Goal: Contribute content: Add original content to the website for others to see

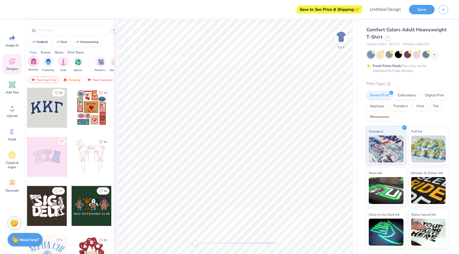
click at [36, 60] on img "filter for Sorority" at bounding box center [34, 61] width 6 height 6
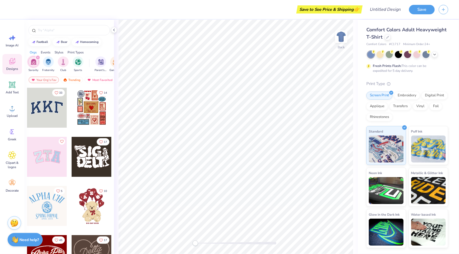
click at [416, 35] on div "Comfort Colors Adult Heavyweight T-Shirt" at bounding box center [408, 33] width 82 height 15
click at [387, 37] on icon at bounding box center [388, 36] width 3 height 3
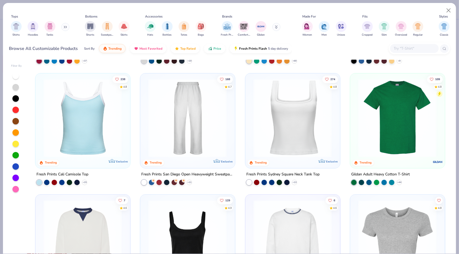
scroll to position [120, 0]
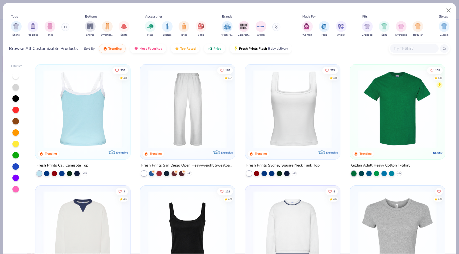
click at [81, 97] on div at bounding box center [83, 109] width 252 height 79
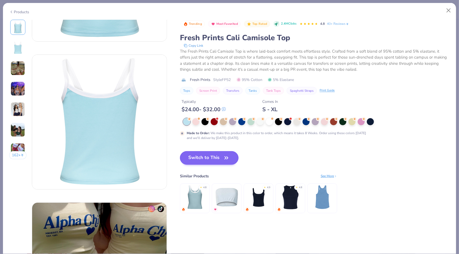
scroll to position [111, 0]
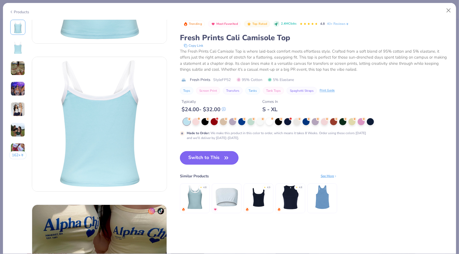
click at [192, 159] on button "Switch to This" at bounding box center [209, 158] width 59 height 14
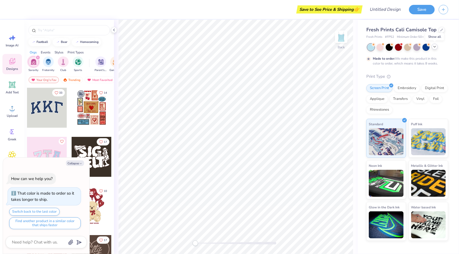
click at [433, 47] on icon at bounding box center [435, 47] width 4 height 4
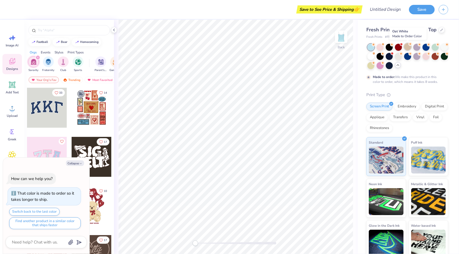
click at [410, 48] on div at bounding box center [407, 46] width 7 height 7
click at [402, 57] on div at bounding box center [398, 55] width 7 height 7
click at [375, 63] on div at bounding box center [371, 65] width 7 height 7
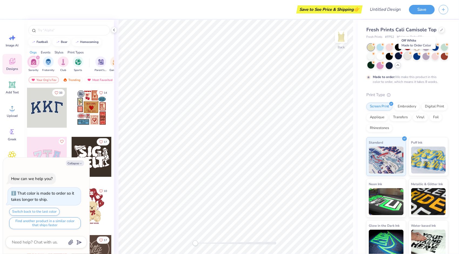
click at [411, 56] on div at bounding box center [407, 55] width 7 height 7
click at [388, 118] on div "Applique" at bounding box center [378, 117] width 22 height 8
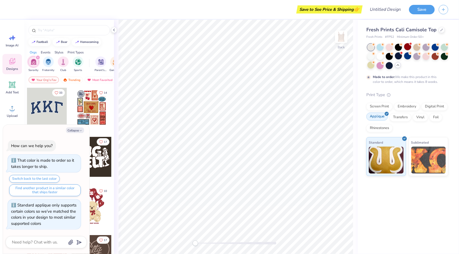
click at [378, 116] on div "Applique" at bounding box center [378, 117] width 22 height 8
click at [381, 108] on div "Screen Print" at bounding box center [380, 106] width 26 height 8
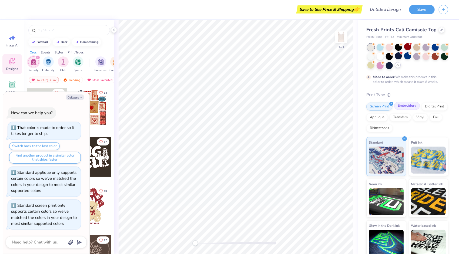
click at [399, 109] on div "Embroidery" at bounding box center [407, 106] width 26 height 8
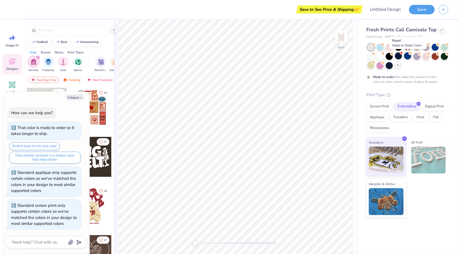
click at [409, 57] on div at bounding box center [407, 55] width 7 height 7
click at [408, 56] on div at bounding box center [407, 55] width 7 height 7
click at [415, 47] on div at bounding box center [417, 46] width 7 height 7
type textarea "x"
click at [43, 244] on textarea at bounding box center [38, 242] width 55 height 7
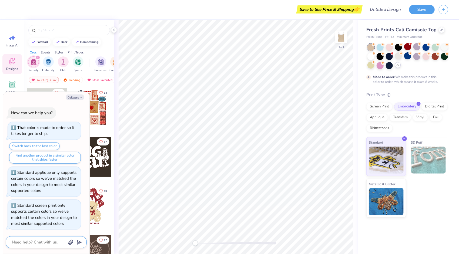
type textarea "h"
type textarea "x"
type textarea "ho"
type textarea "x"
type textarea "how"
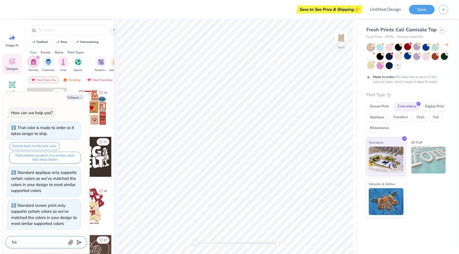
type textarea "x"
type textarea "how"
type textarea "x"
type textarea "how t"
type textarea "x"
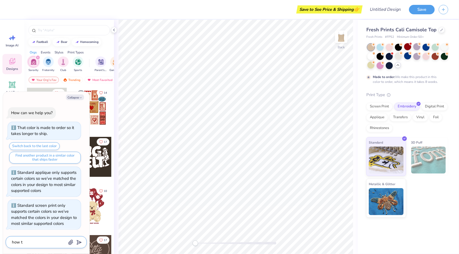
type textarea "how to"
type textarea "x"
type textarea "how to"
type textarea "x"
type textarea "how to c"
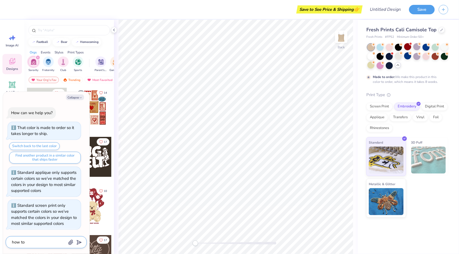
type textarea "x"
type textarea "how to ch"
type textarea "x"
type textarea "how to cha"
type textarea "x"
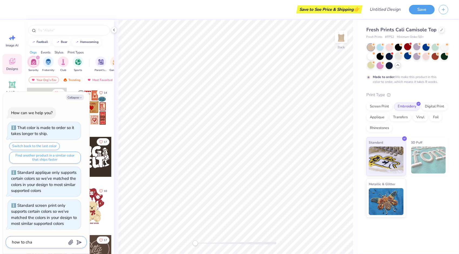
type textarea "how to [PERSON_NAME]"
type textarea "x"
type textarea "how to [PERSON_NAME]"
type textarea "x"
type textarea "how to change"
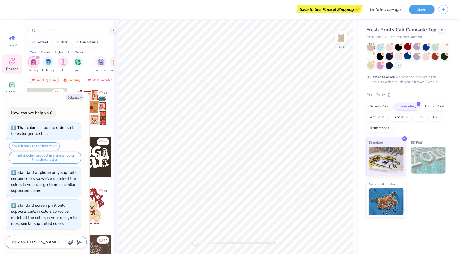
type textarea "x"
type textarea "how to change"
type textarea "x"
type textarea "how to change t"
type textarea "x"
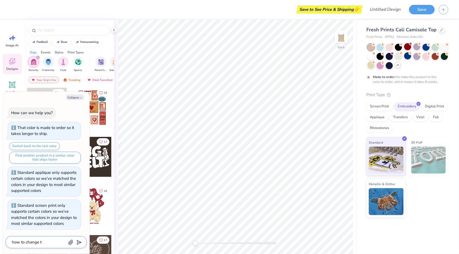
type textarea "how to change th"
type textarea "x"
type textarea "how to change the"
type textarea "x"
type textarea "how to change the"
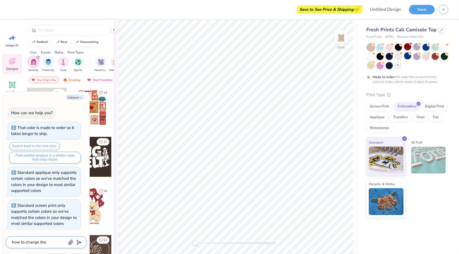
type textarea "x"
type textarea "how to change the r"
type textarea "x"
type textarea "how to change the ri"
type textarea "x"
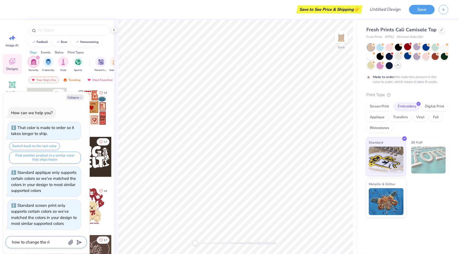
type textarea "how to change the rib"
type textarea "x"
type textarea "how to change the rib"
type textarea "x"
type textarea "how to change the rib"
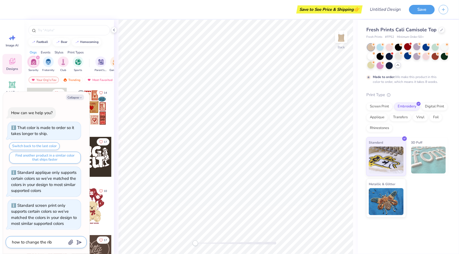
type textarea "x"
type textarea "how to change the ri"
type textarea "x"
type textarea "how to change the r"
type textarea "x"
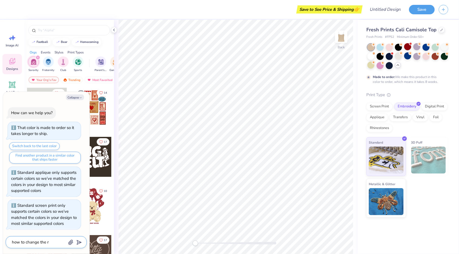
type textarea "how to change the"
type textarea "x"
type textarea "how to change the w"
type textarea "x"
type textarea "how to change the wh"
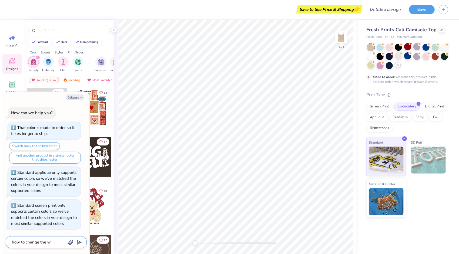
type textarea "x"
type textarea "how to change the whi"
type textarea "x"
type textarea "how to change the whit"
type textarea "x"
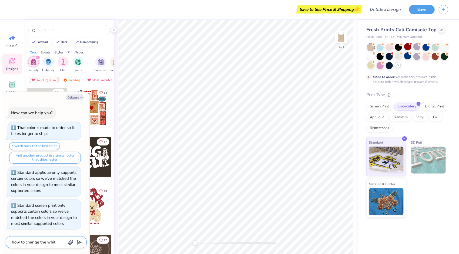
type textarea "how to change the white"
type textarea "x"
type textarea "how to change the white"
type textarea "x"
type textarea "how to change the white b"
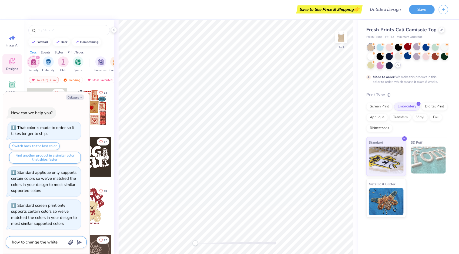
type textarea "x"
type textarea "how to change the [PERSON_NAME]"
type textarea "x"
type textarea "how to change the white bor"
type textarea "x"
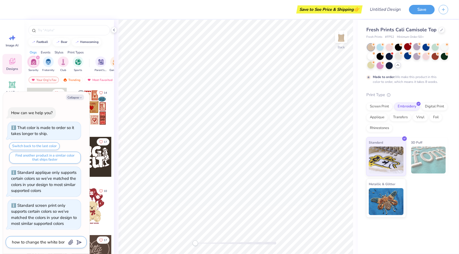
type textarea "how to change the white bord"
type textarea "x"
type textarea "how to change the white borde"
type textarea "x"
type textarea "how to change the white border"
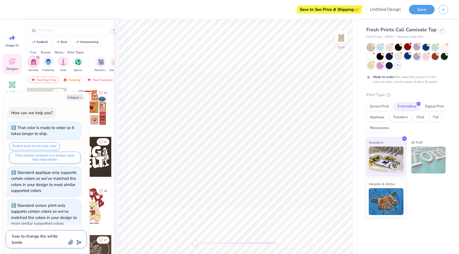
type textarea "x"
type textarea "how to change the white border"
type textarea "x"
type textarea "how to change the white border c"
type textarea "x"
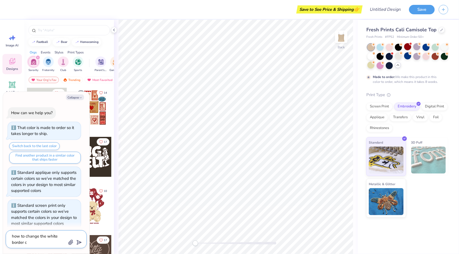
type textarea "how to change the white border co"
type textarea "x"
type textarea "how to change the white border col"
type textarea "x"
type textarea "how to change the white border colo"
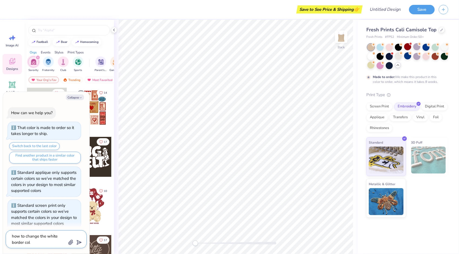
type textarea "x"
type textarea "how to change the white border color"
type textarea "x"
type textarea "how to change the white border color"
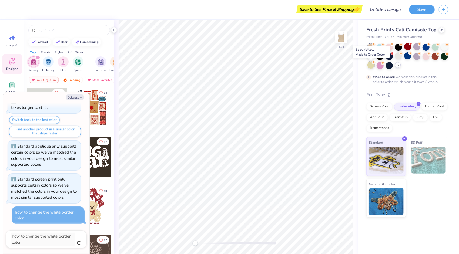
click at [369, 65] on div at bounding box center [371, 65] width 7 height 7
type textarea "x"
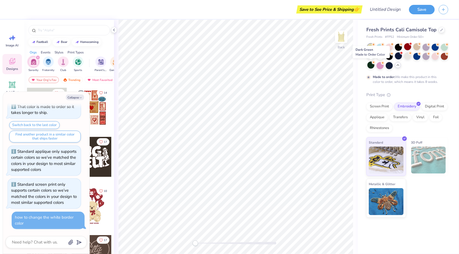
scroll to position [20, 0]
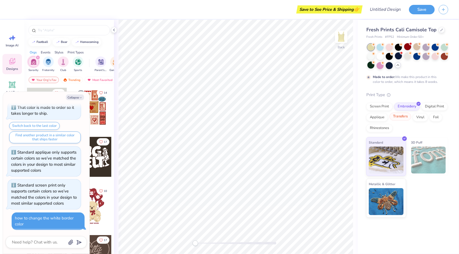
click at [398, 118] on div "Transfers" at bounding box center [401, 117] width 22 height 8
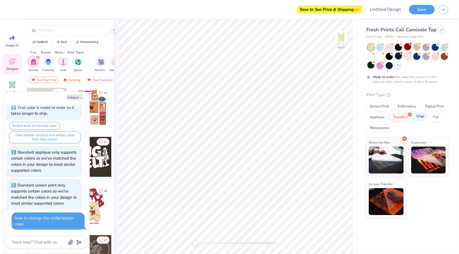
click at [418, 116] on div "Vinyl" at bounding box center [420, 117] width 15 height 8
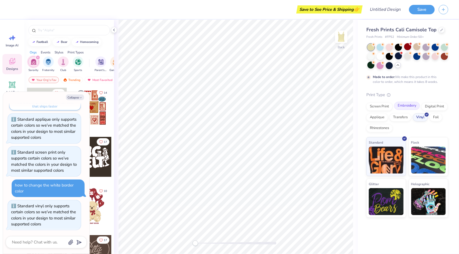
click at [408, 109] on div "Embroidery" at bounding box center [407, 106] width 26 height 8
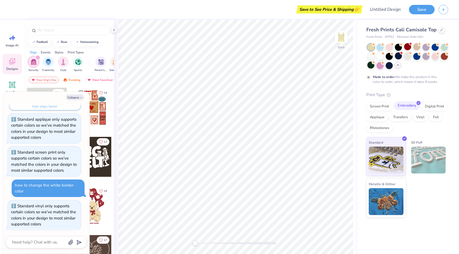
scroll to position [86, 0]
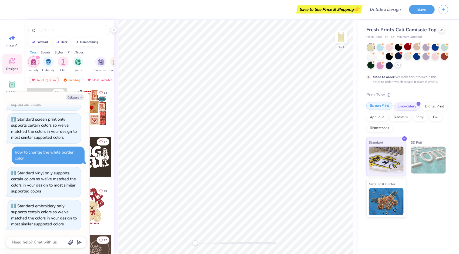
click at [380, 109] on div "Screen Print" at bounding box center [380, 106] width 26 height 8
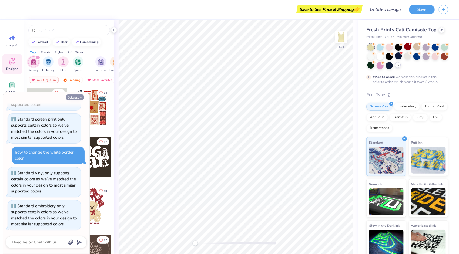
click at [76, 97] on button "Collapse" at bounding box center [75, 98] width 18 height 6
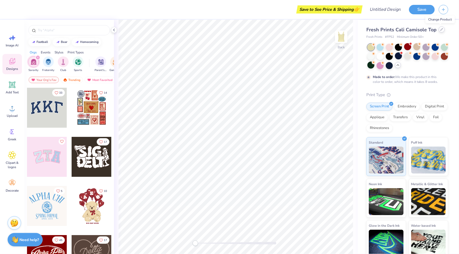
click at [441, 29] on icon at bounding box center [442, 29] width 3 height 3
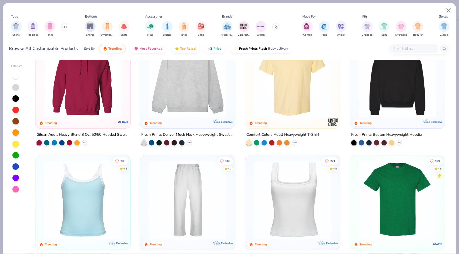
scroll to position [31, 0]
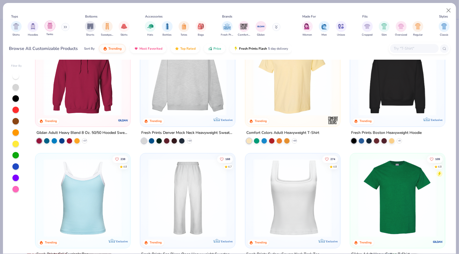
click at [51, 28] on img "filter for Tanks" at bounding box center [50, 26] width 6 height 6
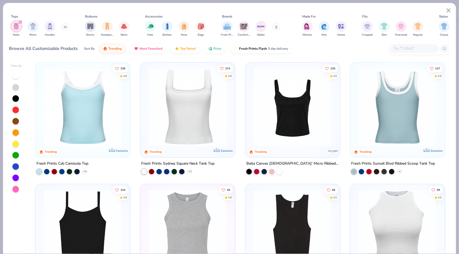
scroll to position [124, 0]
click at [449, 11] on button "Close" at bounding box center [449, 10] width 10 height 10
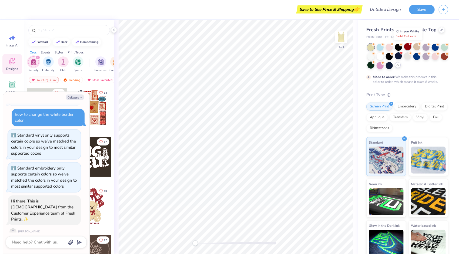
click at [408, 45] on div at bounding box center [407, 46] width 7 height 7
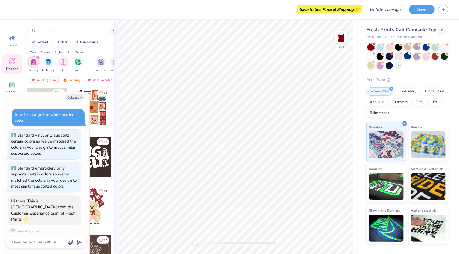
scroll to position [227, 0]
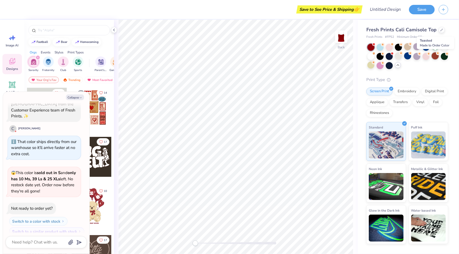
click at [436, 56] on div at bounding box center [435, 55] width 7 height 7
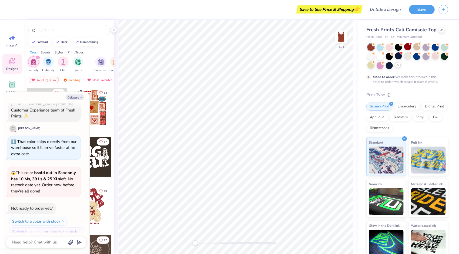
scroll to position [272, 0]
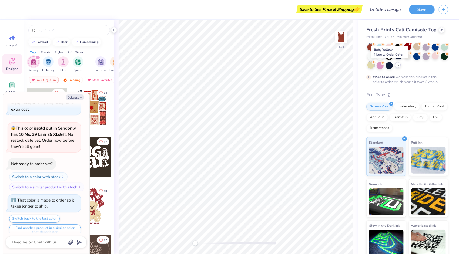
click at [375, 66] on div at bounding box center [371, 65] width 7 height 7
click at [74, 98] on button "Collapse" at bounding box center [75, 98] width 18 height 6
type textarea "x"
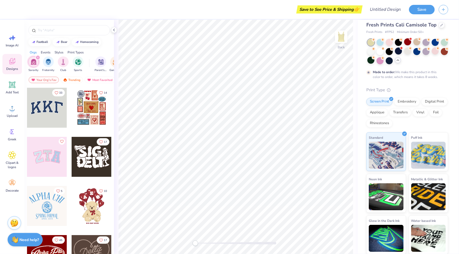
scroll to position [4, 0]
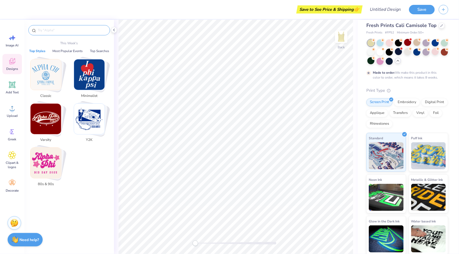
click at [55, 28] on input "text" at bounding box center [71, 30] width 69 height 5
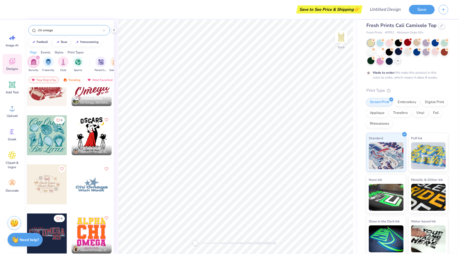
scroll to position [0, 0]
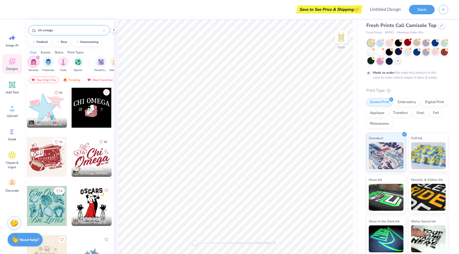
type input "chi omega"
click at [85, 149] on div at bounding box center [92, 157] width 40 height 40
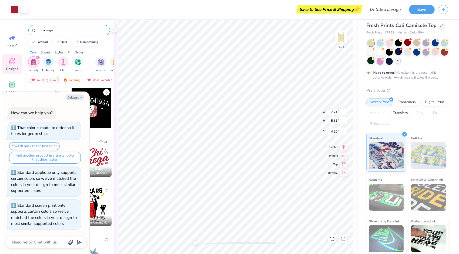
scroll to position [318, 0]
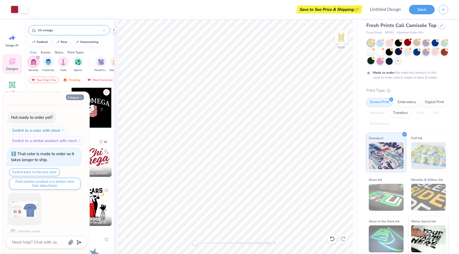
click at [79, 97] on button "Collapse" at bounding box center [75, 98] width 18 height 6
type textarea "x"
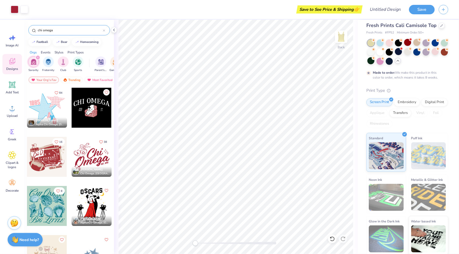
click at [85, 154] on div at bounding box center [92, 157] width 40 height 40
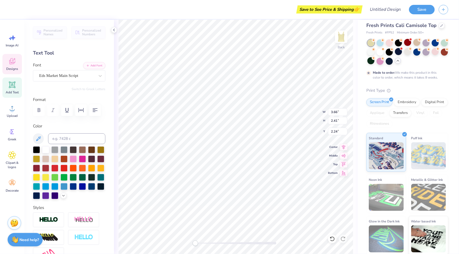
type input "0.71"
type input "0.64"
type input "2.94"
click at [83, 89] on button "Switch to Greek Letters" at bounding box center [89, 89] width 34 height 4
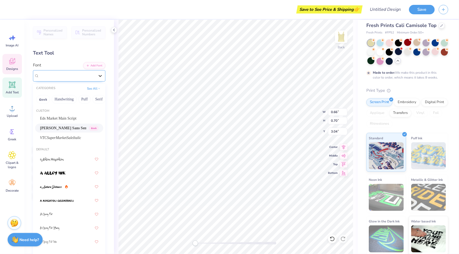
click at [98, 74] on icon at bounding box center [100, 75] width 5 height 5
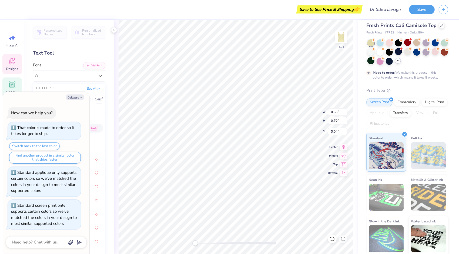
scroll to position [374, 0]
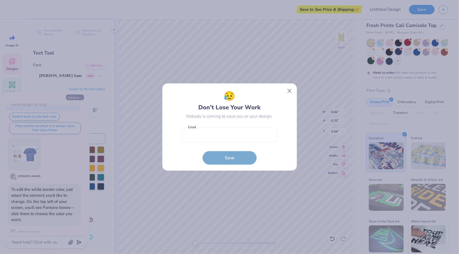
click at [74, 97] on div "😥 Don’t Lose Your Work Nobody is coming to save you or your design. Email is a …" at bounding box center [229, 127] width 459 height 254
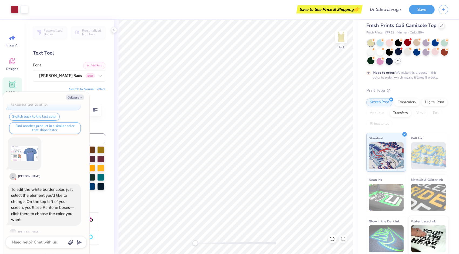
click at [76, 94] on div "Collapse How can we help you? That color is made to order so it takes longer to…" at bounding box center [46, 173] width 86 height 162
click at [76, 98] on button "Collapse" at bounding box center [75, 98] width 18 height 6
type textarea "x"
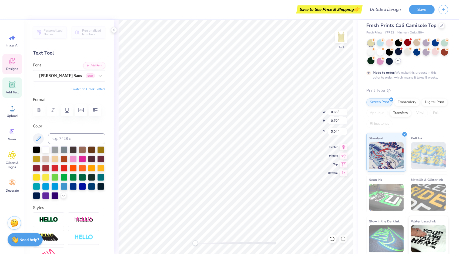
scroll to position [4, 1]
type textarea "0"
click at [90, 89] on button "Switch to Greek Letters" at bounding box center [89, 89] width 34 height 4
type textarea "ο"
click at [15, 42] on div "Image AI" at bounding box center [11, 41] width 19 height 20
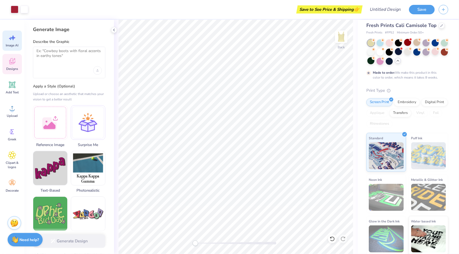
click at [9, 66] on div "Designs" at bounding box center [11, 64] width 19 height 20
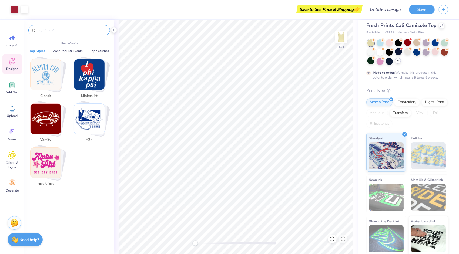
click at [69, 28] on input "text" at bounding box center [71, 30] width 69 height 5
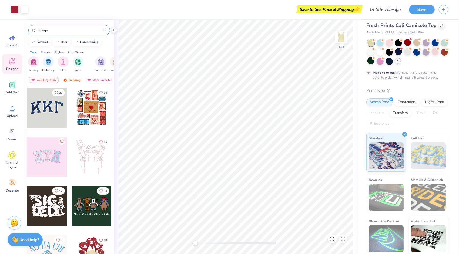
type input "omega"
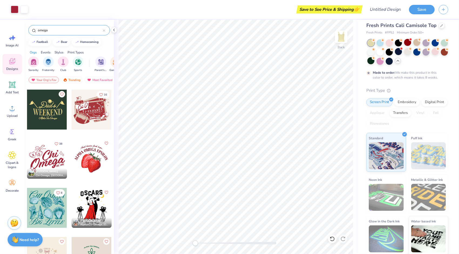
scroll to position [58, 0]
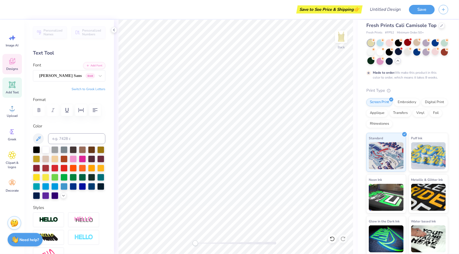
click at [13, 64] on icon at bounding box center [12, 61] width 6 height 6
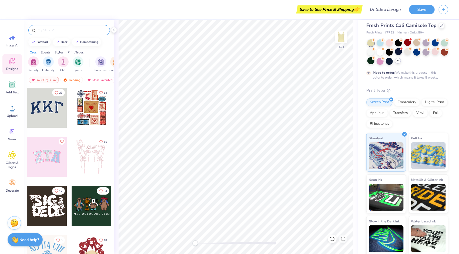
click at [66, 34] on div at bounding box center [69, 30] width 82 height 10
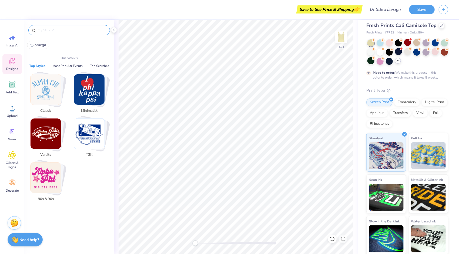
click at [64, 31] on input "text" at bounding box center [71, 30] width 69 height 5
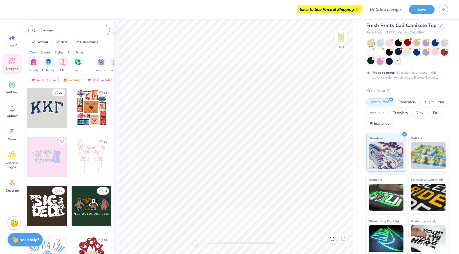
type input "chi omega"
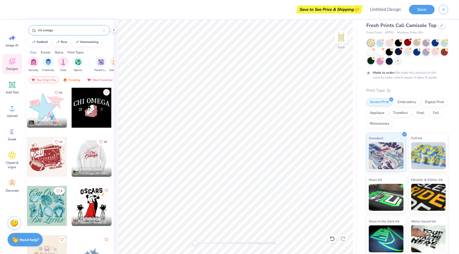
click at [101, 154] on div at bounding box center [92, 157] width 120 height 40
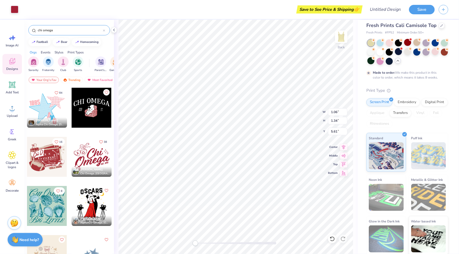
type input "0.62"
type input "0.77"
type input "6.45"
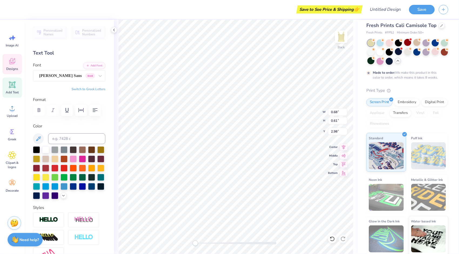
scroll to position [4, 1]
paste textarea "W"
type textarea "W"
click at [229, 141] on li "Paste" at bounding box center [241, 143] width 42 height 11
type input "0.66"
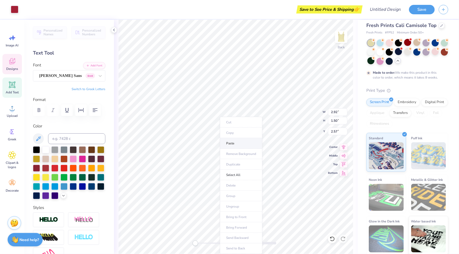
type input "0.70"
type input "2.91"
click at [12, 9] on div at bounding box center [15, 9] width 8 height 8
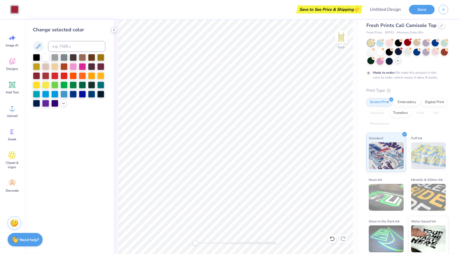
click at [114, 30] on polyline at bounding box center [114, 30] width 1 height 2
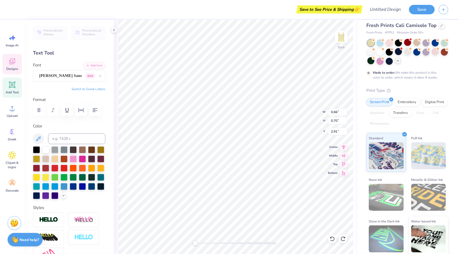
click at [12, 61] on icon at bounding box center [12, 61] width 6 height 6
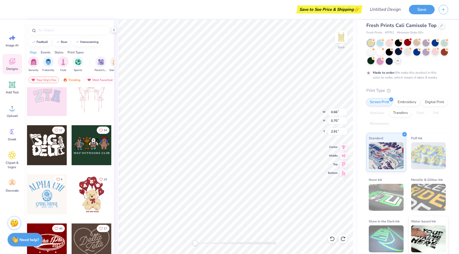
scroll to position [47, 0]
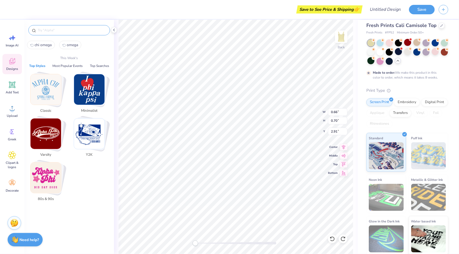
click at [65, 30] on input "text" at bounding box center [71, 30] width 69 height 5
click at [48, 44] on span "chi omega" at bounding box center [43, 44] width 17 height 5
type input "chi omega"
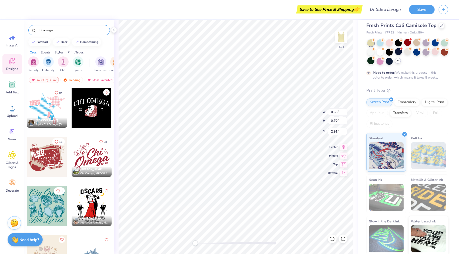
click at [86, 151] on div at bounding box center [92, 157] width 40 height 40
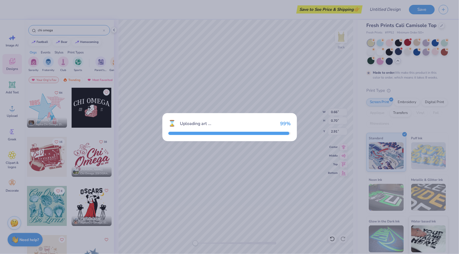
type input "7.24"
type input "5.61"
type input "4.20"
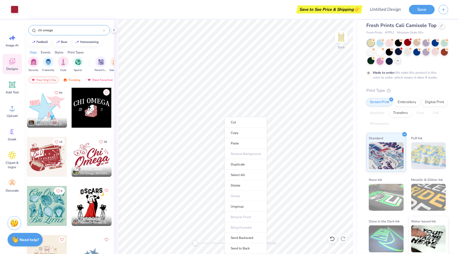
click at [81, 152] on div at bounding box center [92, 157] width 40 height 40
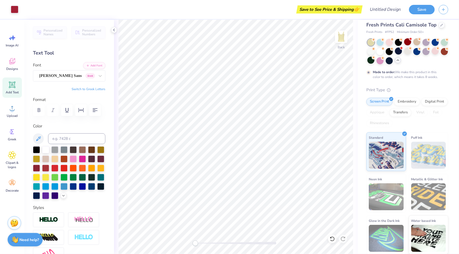
scroll to position [4, 0]
click at [342, 39] on img at bounding box center [342, 37] width 22 height 22
click at [342, 39] on img at bounding box center [341, 36] width 11 height 11
click at [342, 38] on img at bounding box center [342, 37] width 22 height 22
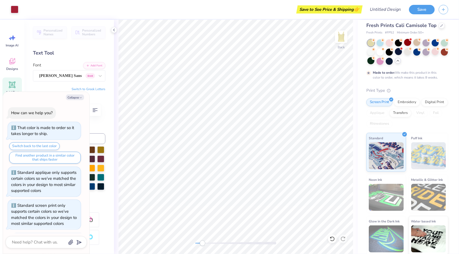
scroll to position [407, 0]
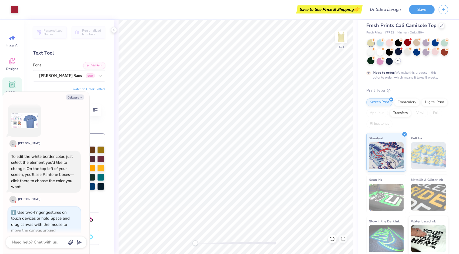
click at [195, 243] on div "Accessibility label" at bounding box center [195, 243] width 5 height 5
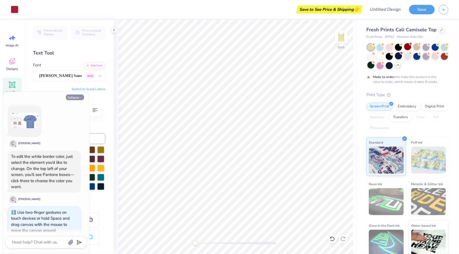
click at [70, 99] on button "Collapse" at bounding box center [75, 98] width 18 height 6
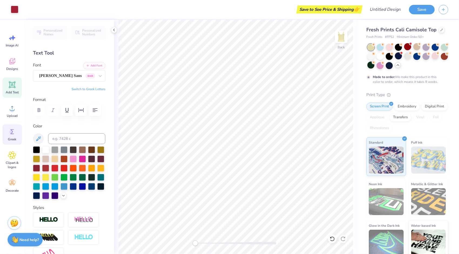
click at [10, 131] on circle at bounding box center [11, 132] width 4 height 4
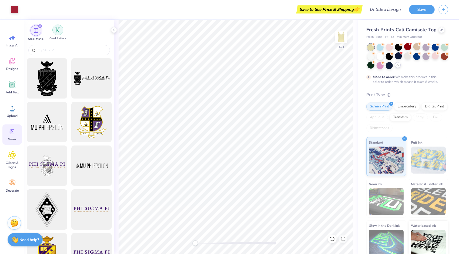
click at [60, 35] on div "filter for Greek Letters" at bounding box center [57, 30] width 11 height 11
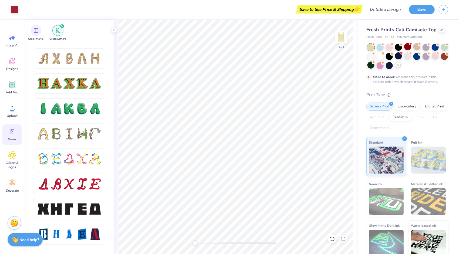
scroll to position [534, 0]
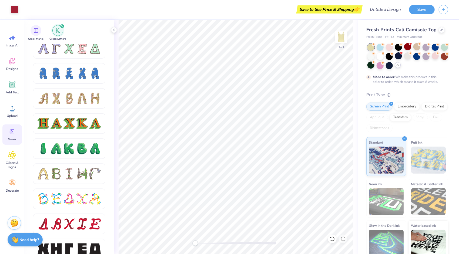
click at [65, 147] on div at bounding box center [69, 148] width 11 height 11
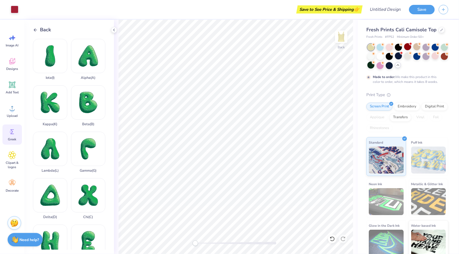
click at [36, 28] on icon at bounding box center [35, 30] width 5 height 5
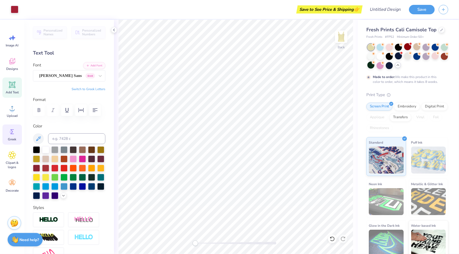
click at [10, 135] on icon at bounding box center [12, 132] width 8 height 8
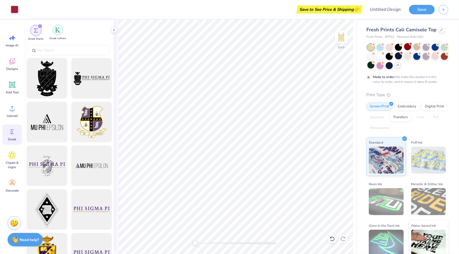
click at [55, 32] on div "filter for Greek Letters" at bounding box center [57, 30] width 11 height 11
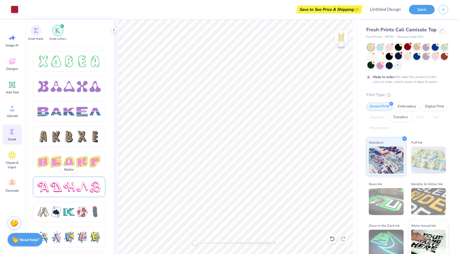
scroll to position [869, 0]
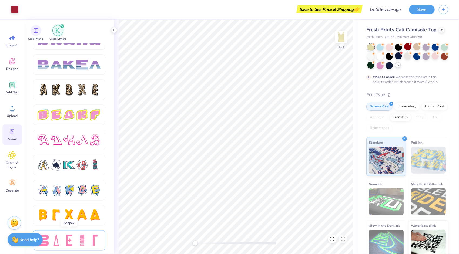
click at [67, 240] on div at bounding box center [69, 240] width 11 height 11
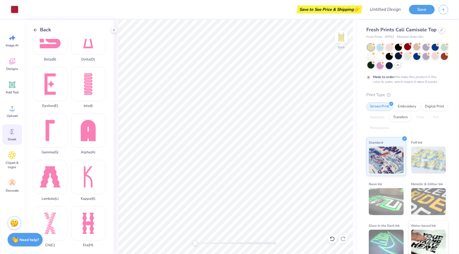
scroll to position [0, 0]
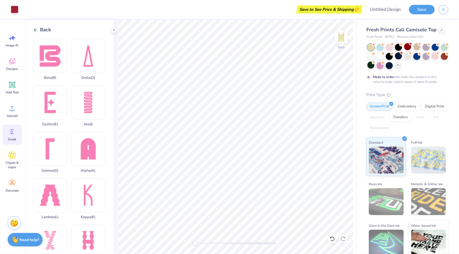
click at [40, 31] on div "Back" at bounding box center [42, 29] width 18 height 7
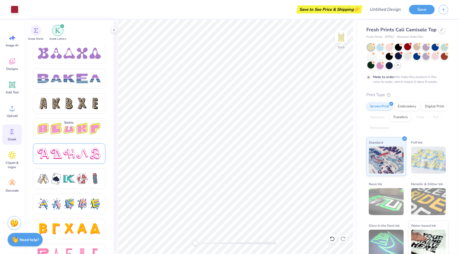
scroll to position [869, 0]
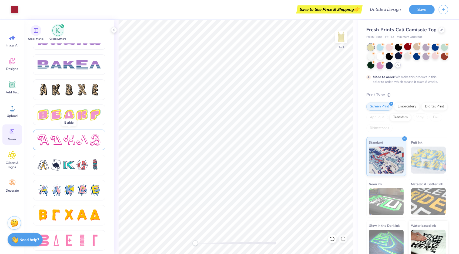
click at [70, 141] on div at bounding box center [69, 139] width 11 height 11
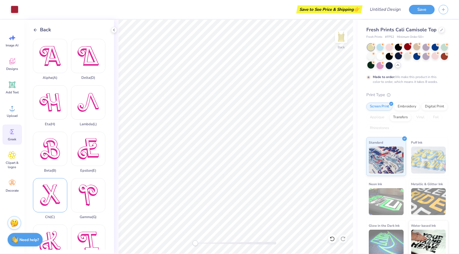
click at [52, 186] on div "Chi ( C )" at bounding box center [50, 198] width 34 height 41
click at [15, 9] on div at bounding box center [15, 9] width 8 height 8
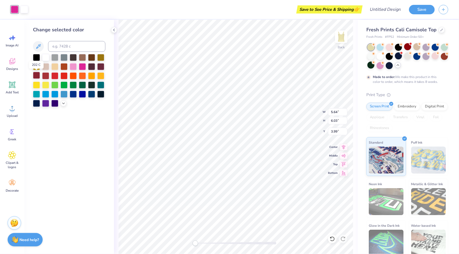
click at [37, 74] on div at bounding box center [36, 75] width 7 height 7
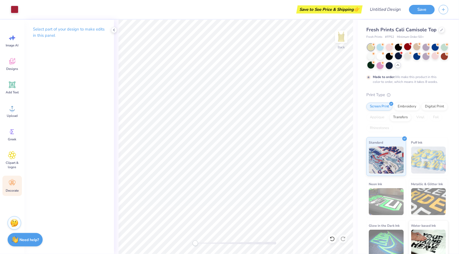
click at [9, 182] on icon at bounding box center [12, 183] width 8 height 8
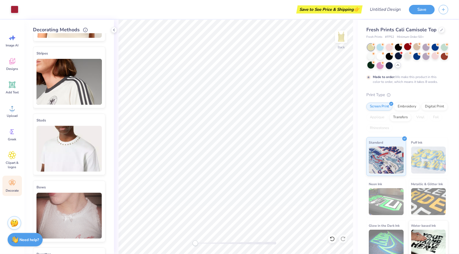
scroll to position [0, 0]
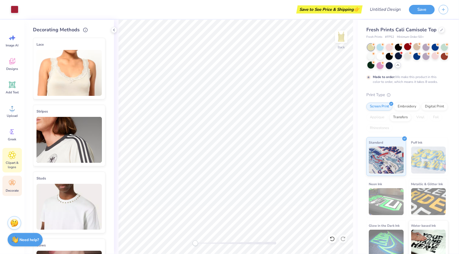
click at [11, 163] on span "Clipart & logos" at bounding box center [12, 165] width 18 height 9
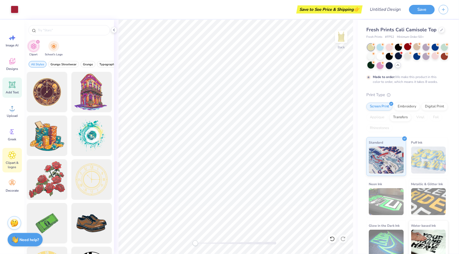
click at [12, 84] on icon at bounding box center [12, 85] width 6 height 6
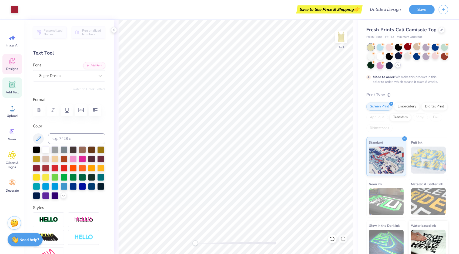
click at [11, 59] on icon at bounding box center [12, 61] width 8 height 8
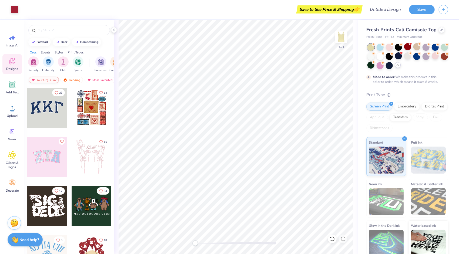
click at [46, 79] on div "Your Org's Fav" at bounding box center [44, 80] width 30 height 6
click at [56, 53] on div "Styles" at bounding box center [59, 52] width 9 height 5
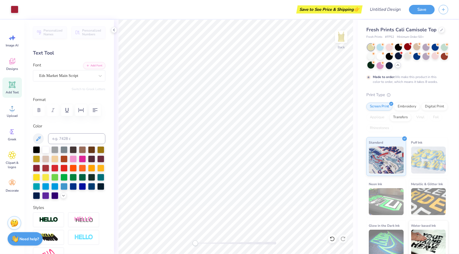
click at [30, 241] on strong "Need help?" at bounding box center [29, 239] width 19 height 5
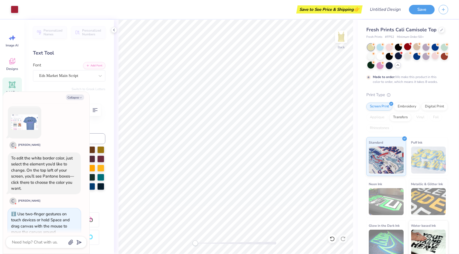
scroll to position [407, 0]
click at [399, 65] on polyline at bounding box center [398, 65] width 2 height 1
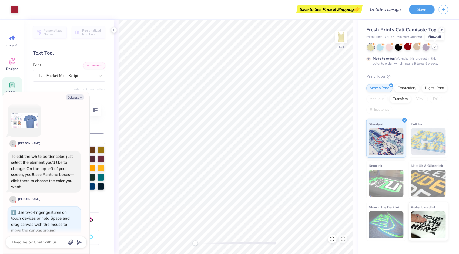
click at [436, 47] on icon at bounding box center [435, 47] width 4 height 4
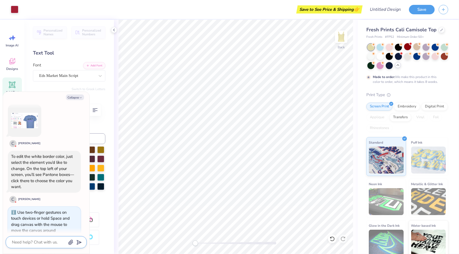
click at [42, 244] on textarea at bounding box center [38, 242] width 55 height 7
type textarea "x"
type textarea "h"
type textarea "x"
type textarea "ho"
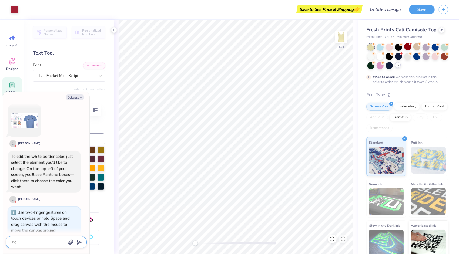
type textarea "x"
type textarea "how"
type textarea "x"
type textarea "how"
type textarea "x"
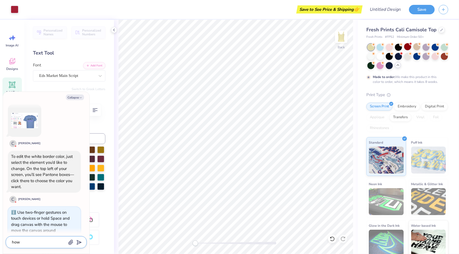
type textarea "how d"
type textarea "x"
type textarea "how do"
type textarea "x"
type textarea "how do"
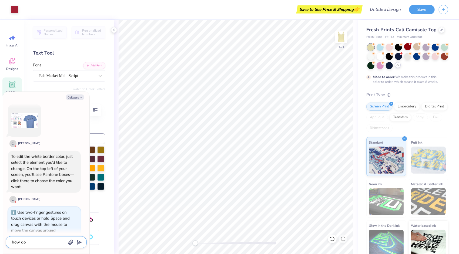
type textarea "x"
type textarea "how do i"
type textarea "x"
type textarea "how do i"
type textarea "x"
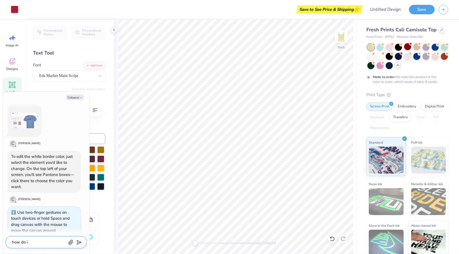
type textarea "how do i c"
type textarea "x"
type textarea "how do i ca"
type textarea "x"
type textarea "how do i cah"
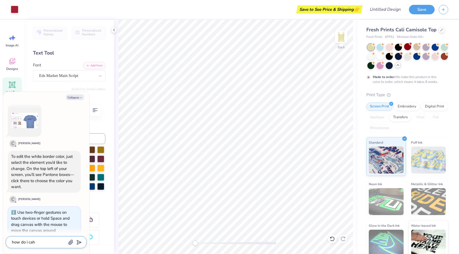
type textarea "x"
type textarea "how do i ca"
type textarea "x"
type textarea "how do i c"
type textarea "x"
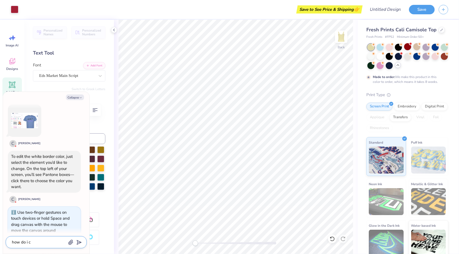
type textarea "how do i ch"
type textarea "x"
type textarea "how do i cha"
type textarea "x"
type textarea "how do i chan"
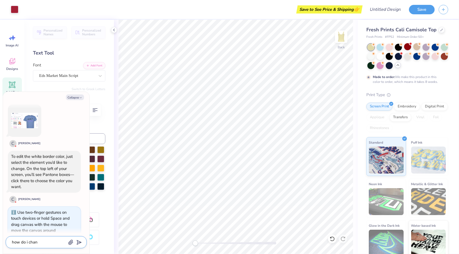
type textarea "x"
type textarea "how do i [PERSON_NAME]"
type textarea "x"
type textarea "how do i change"
type textarea "x"
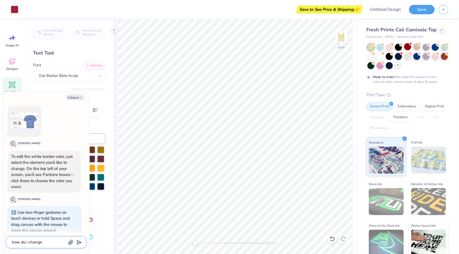
type textarea "how do i change"
type textarea "x"
type textarea "how do i change t"
type textarea "x"
type textarea "how do i change th"
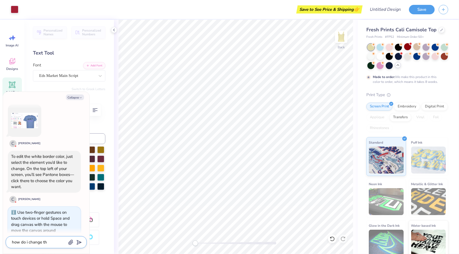
type textarea "x"
type textarea "how do i change the"
type textarea "x"
type textarea "how do i change the"
type textarea "x"
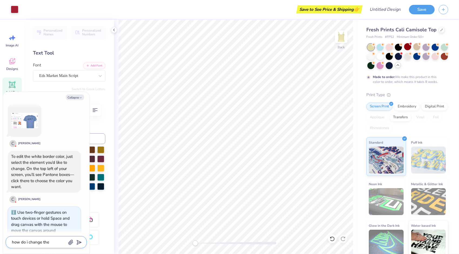
type textarea "how do i change the b"
type textarea "x"
type textarea "how do i change the bor"
type textarea "x"
type textarea "how do i change the bord"
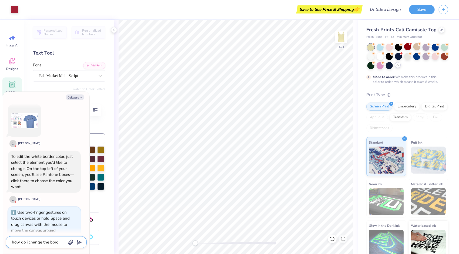
type textarea "x"
type textarea "how do i change the borde"
type textarea "x"
type textarea "how do i change the border"
type textarea "x"
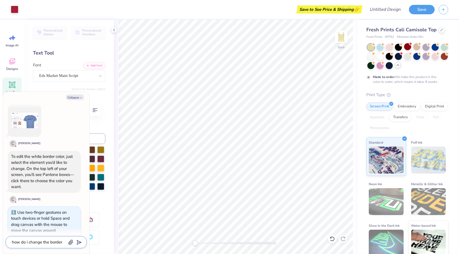
type textarea "how do i change the border c"
type textarea "x"
type textarea "how do i change the border co"
type textarea "x"
type textarea "how do i change the border col"
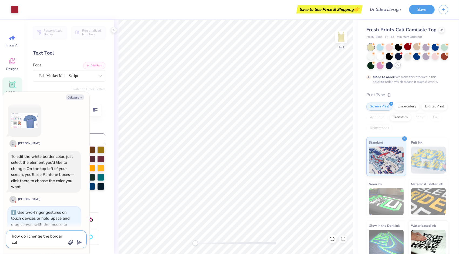
type textarea "x"
type textarea "how do i change the border colo"
type textarea "x"
type textarea "how do i change the border color"
click at [69, 242] on icon "button" at bounding box center [70, 242] width 5 height 5
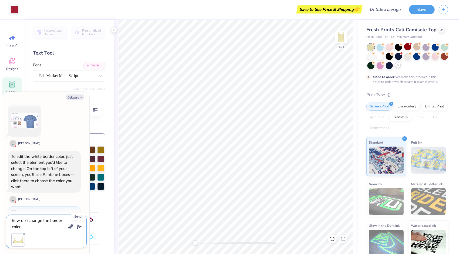
click at [78, 226] on icon "submit" at bounding box center [78, 227] width 8 height 8
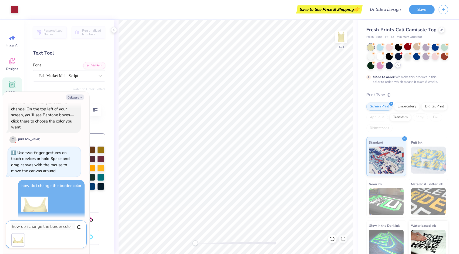
type textarea "x"
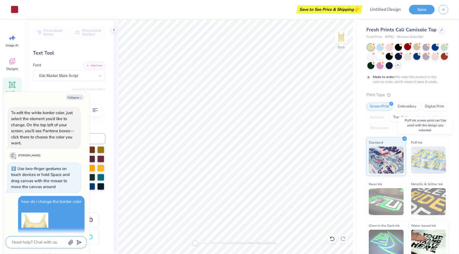
scroll to position [5, 0]
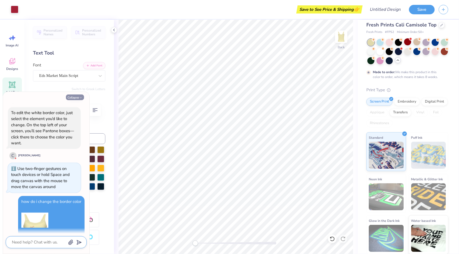
click at [73, 97] on button "Collapse" at bounding box center [75, 98] width 18 height 6
type textarea "x"
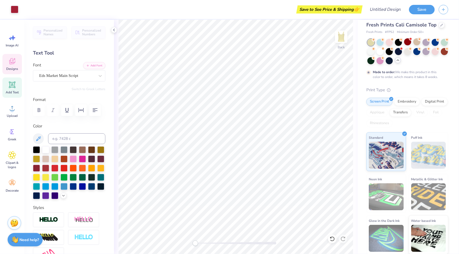
click at [7, 64] on div "Designs" at bounding box center [11, 64] width 19 height 20
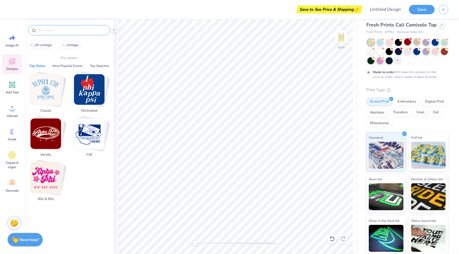
click at [63, 31] on input "text" at bounding box center [71, 30] width 69 height 5
click at [51, 43] on span "chi omega" at bounding box center [43, 44] width 17 height 5
type input "chi omega"
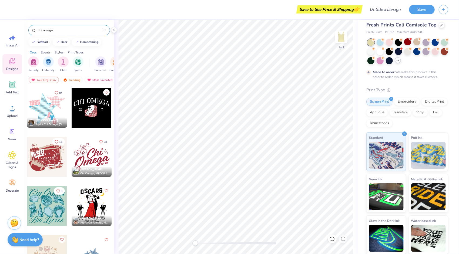
click at [96, 157] on div at bounding box center [92, 157] width 40 height 40
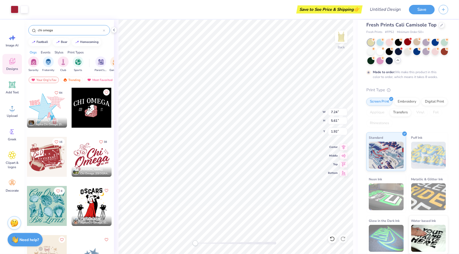
type input "1.92"
type input "7.73"
type input "5.99"
type input "1.69"
click at [420, 7] on button "Save" at bounding box center [422, 8] width 26 height 9
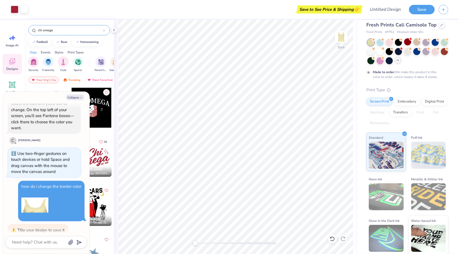
scroll to position [466, 0]
type textarea "x"
click at [392, 9] on input "Design Title" at bounding box center [378, 9] width 53 height 11
type input "O"
type textarea "x"
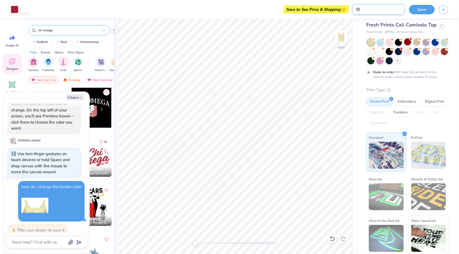
type input "Op"
type textarea "x"
type input "Ope"
type textarea "x"
click at [420, 9] on button "Save" at bounding box center [422, 8] width 26 height 9
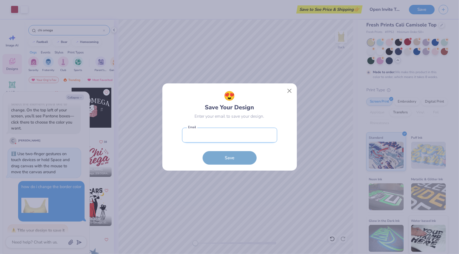
click at [228, 136] on input "email" at bounding box center [229, 135] width 95 height 15
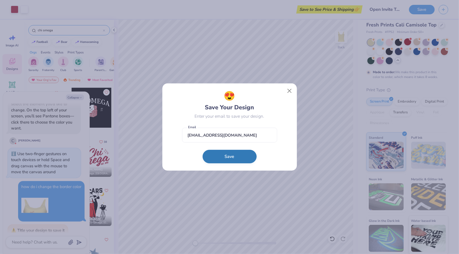
click at [222, 158] on button "Save" at bounding box center [230, 157] width 54 height 14
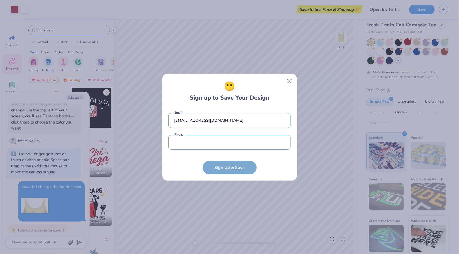
click at [209, 146] on input "tel" at bounding box center [229, 142] width 122 height 15
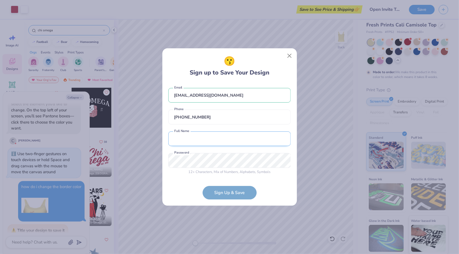
click at [216, 138] on input "text" at bounding box center [229, 139] width 122 height 15
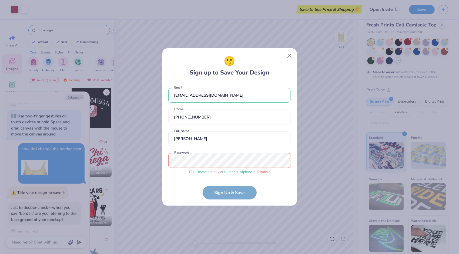
click at [229, 194] on form "[EMAIL_ADDRESS][DOMAIN_NAME] Email [PHONE_NUMBER] Phone [PERSON_NAME] Full Name…" at bounding box center [229, 141] width 122 height 117
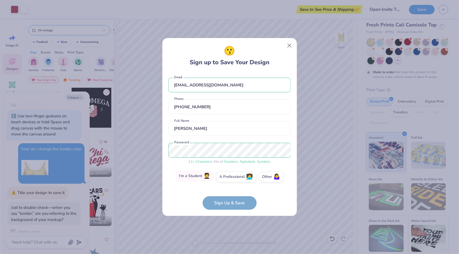
click at [201, 175] on label "I'm a Student 🧑‍🎓" at bounding box center [195, 176] width 38 height 11
click at [228, 177] on input "I'm a Student 🧑‍🎓" at bounding box center [230, 179] width 4 height 4
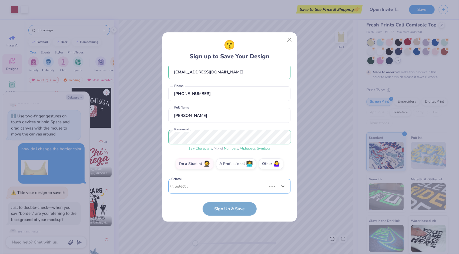
scroll to position [91, 0]
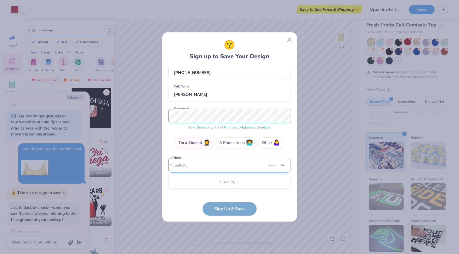
click at [197, 183] on div "Use Up and Down to choose options, press Enter to select the currently focused …" at bounding box center [229, 173] width 122 height 31
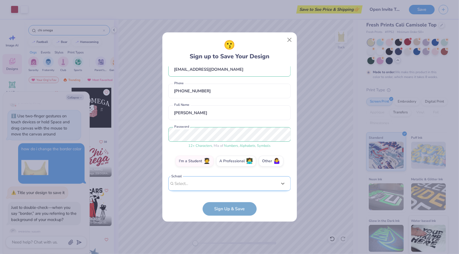
scroll to position [10, 0]
click at [190, 106] on div "[EMAIL_ADDRESS][DOMAIN_NAME] Email [PHONE_NUMBER] Phone [PERSON_NAME] Full Name…" at bounding box center [229, 129] width 122 height 127
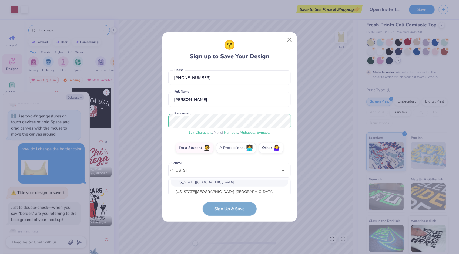
scroll to position [15, 0]
click at [202, 190] on div "[US_STATE][GEOGRAPHIC_DATA] [GEOGRAPHIC_DATA]" at bounding box center [230, 191] width 118 height 9
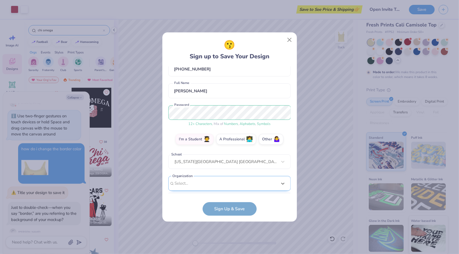
scroll to position [113, 0]
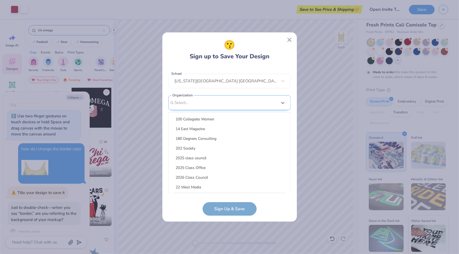
click at [229, 189] on div "option focused, 9 of 15. 15 results available. Use Up and Down to choose option…" at bounding box center [229, 144] width 122 height 99
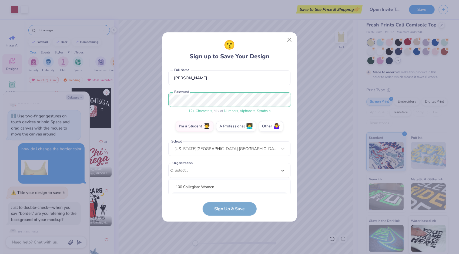
scroll to position [32, 0]
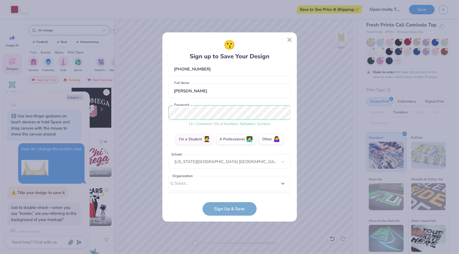
click at [224, 210] on form "[EMAIL_ADDRESS][DOMAIN_NAME] Email [PHONE_NUMBER] Phone [PERSON_NAME] Full Name…" at bounding box center [229, 140] width 122 height 149
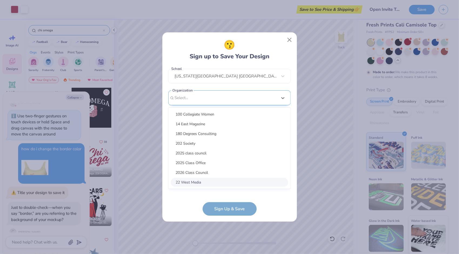
scroll to position [113, 0]
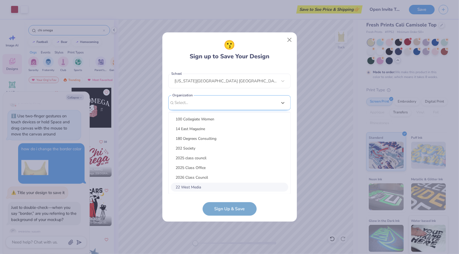
click at [224, 183] on div "option focused, 8 of 15. 15 results available. Use Up and Down to choose option…" at bounding box center [229, 144] width 122 height 99
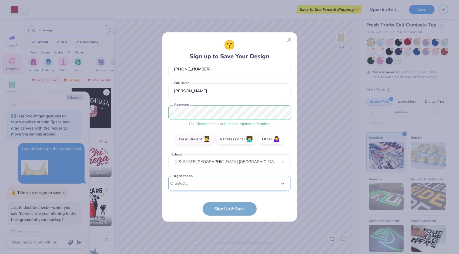
scroll to position [32, 0]
click at [209, 101] on div "[EMAIL_ADDRESS][DOMAIN_NAME] Email [PHONE_NUMBER] Phone [PERSON_NAME] Full Name…" at bounding box center [229, 129] width 122 height 127
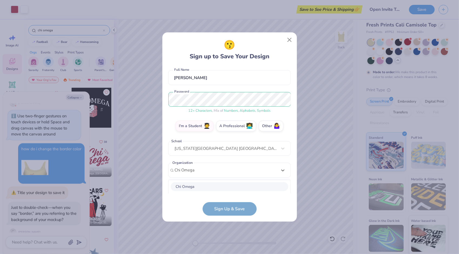
scroll to position [113, 0]
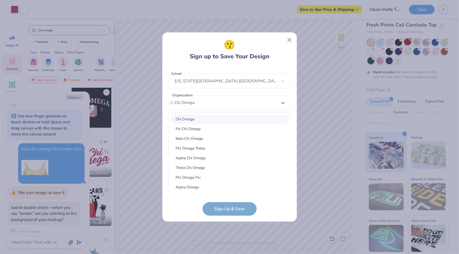
click at [201, 117] on div "Chi Omega" at bounding box center [230, 119] width 118 height 9
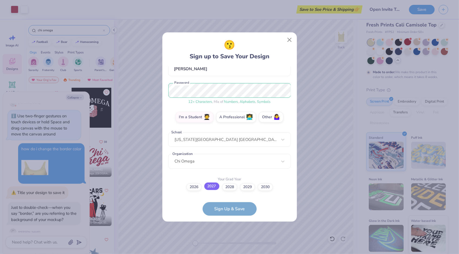
click at [212, 188] on label "2027" at bounding box center [211, 187] width 15 height 8
click at [228, 240] on input "2027" at bounding box center [230, 242] width 4 height 4
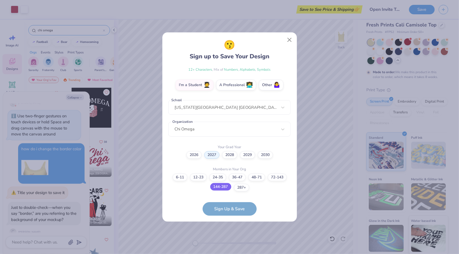
click at [222, 189] on label "144-287" at bounding box center [220, 187] width 21 height 8
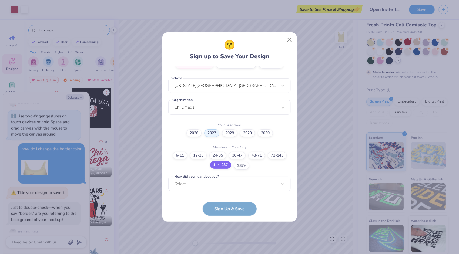
scroll to position [189, 0]
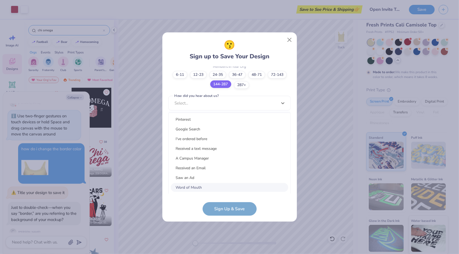
click at [222, 189] on div "option Word of Mouth focused, 8 of 15. 15 results available. Use Up and Down to…" at bounding box center [229, 145] width 122 height 99
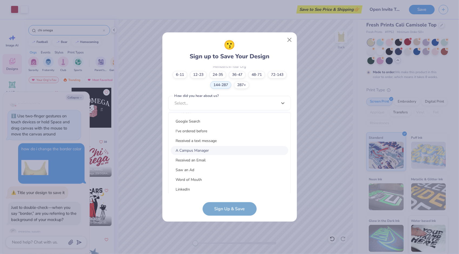
scroll to position [0, 0]
click at [199, 119] on div "Pinterest" at bounding box center [230, 119] width 118 height 9
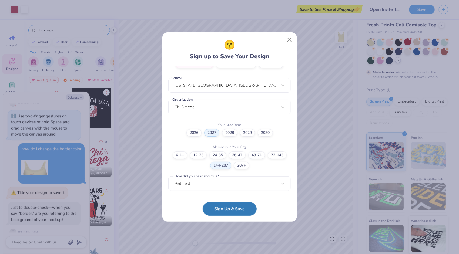
scroll to position [108, 0]
click at [226, 209] on button "Sign Up & Save" at bounding box center [230, 208] width 54 height 14
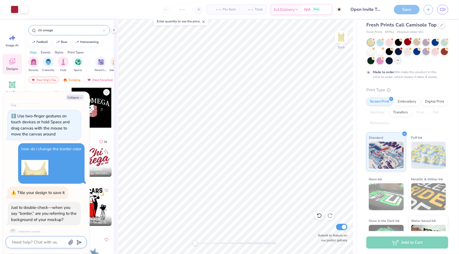
scroll to position [518, 0]
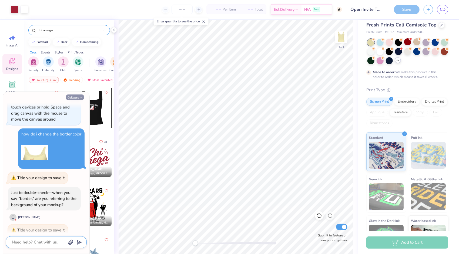
scroll to position [14, 0]
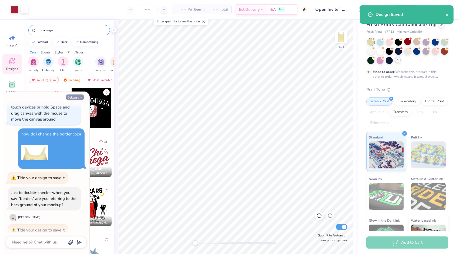
click at [76, 99] on button "Collapse" at bounding box center [75, 98] width 18 height 6
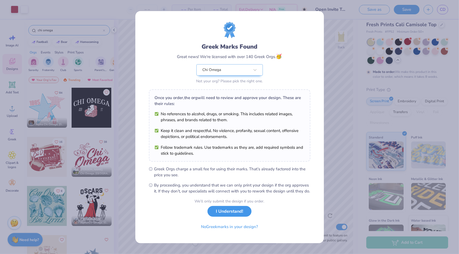
click at [220, 215] on button "I Understand!" at bounding box center [230, 211] width 44 height 11
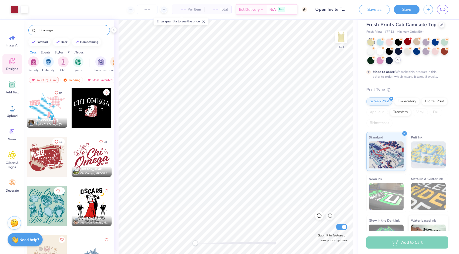
click at [205, 21] on icon at bounding box center [204, 22] width 4 height 4
click at [263, 11] on polyline at bounding box center [262, 10] width 2 height 1
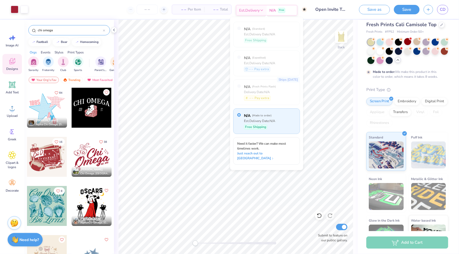
click at [263, 11] on polyline at bounding box center [262, 10] width 2 height 1
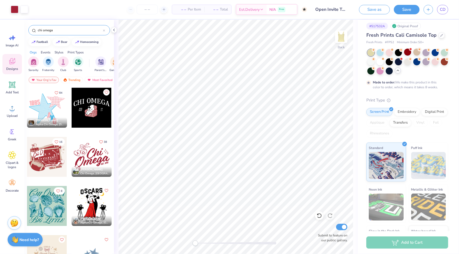
scroll to position [0, 0]
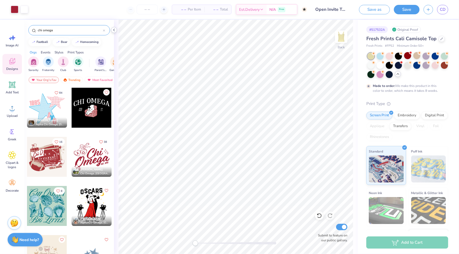
click at [115, 30] on icon at bounding box center [114, 30] width 4 height 4
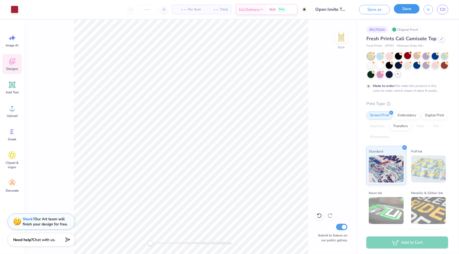
click at [403, 9] on button "Save" at bounding box center [407, 8] width 26 height 9
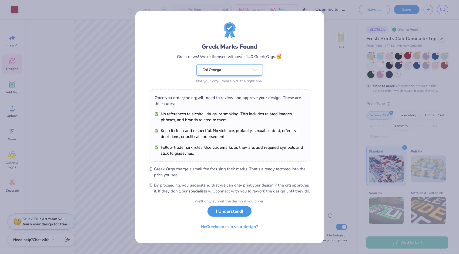
click at [232, 217] on button "I Understand!" at bounding box center [230, 211] width 44 height 11
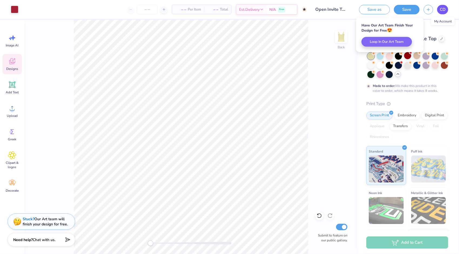
click at [442, 10] on span "CD" at bounding box center [443, 9] width 6 height 6
